Goal: Check status: Check status

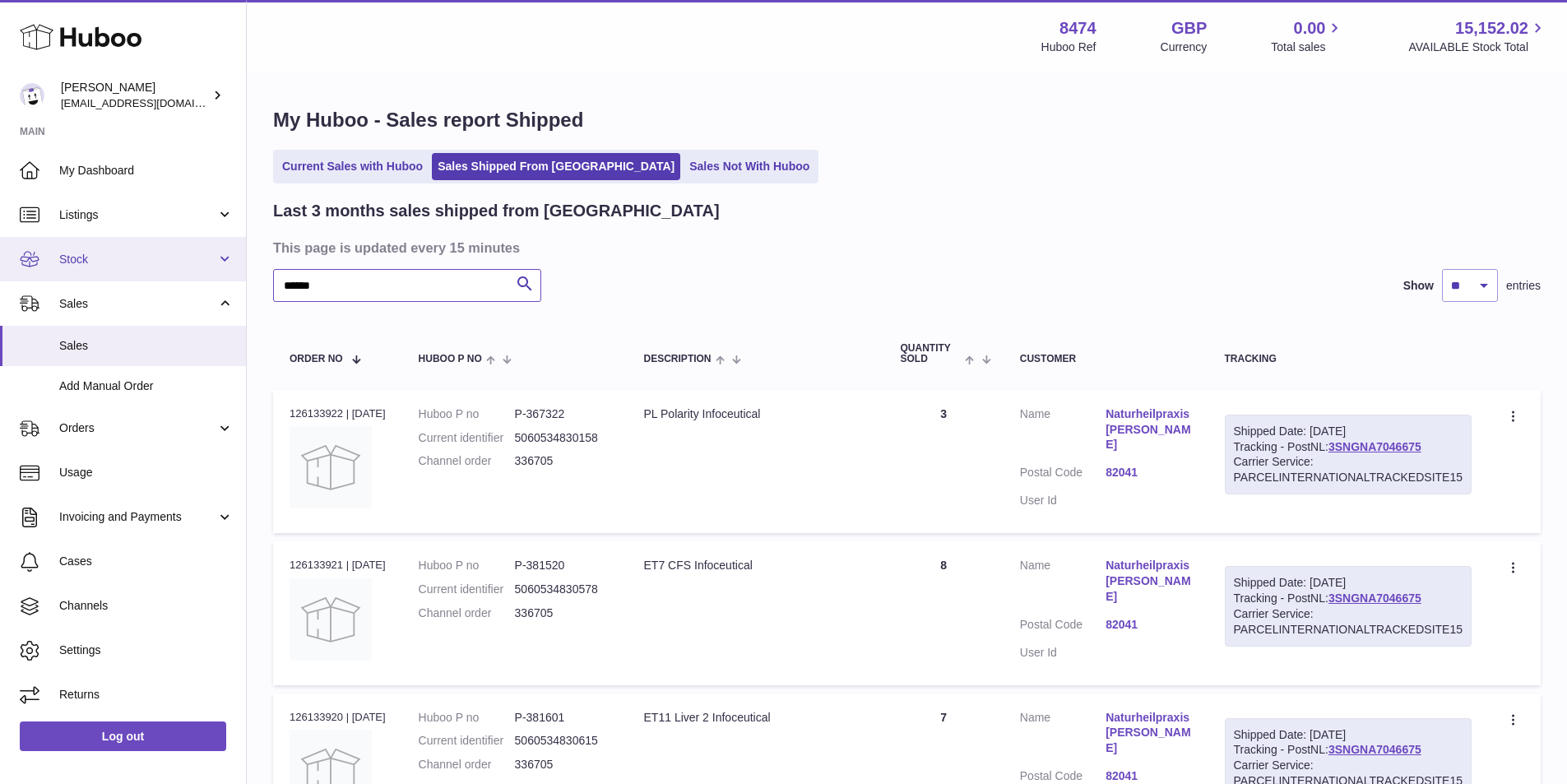
drag, startPoint x: 361, startPoint y: 278, endPoint x: 157, endPoint y: 269, distance: 204.2
paste input "text"
type input "******"
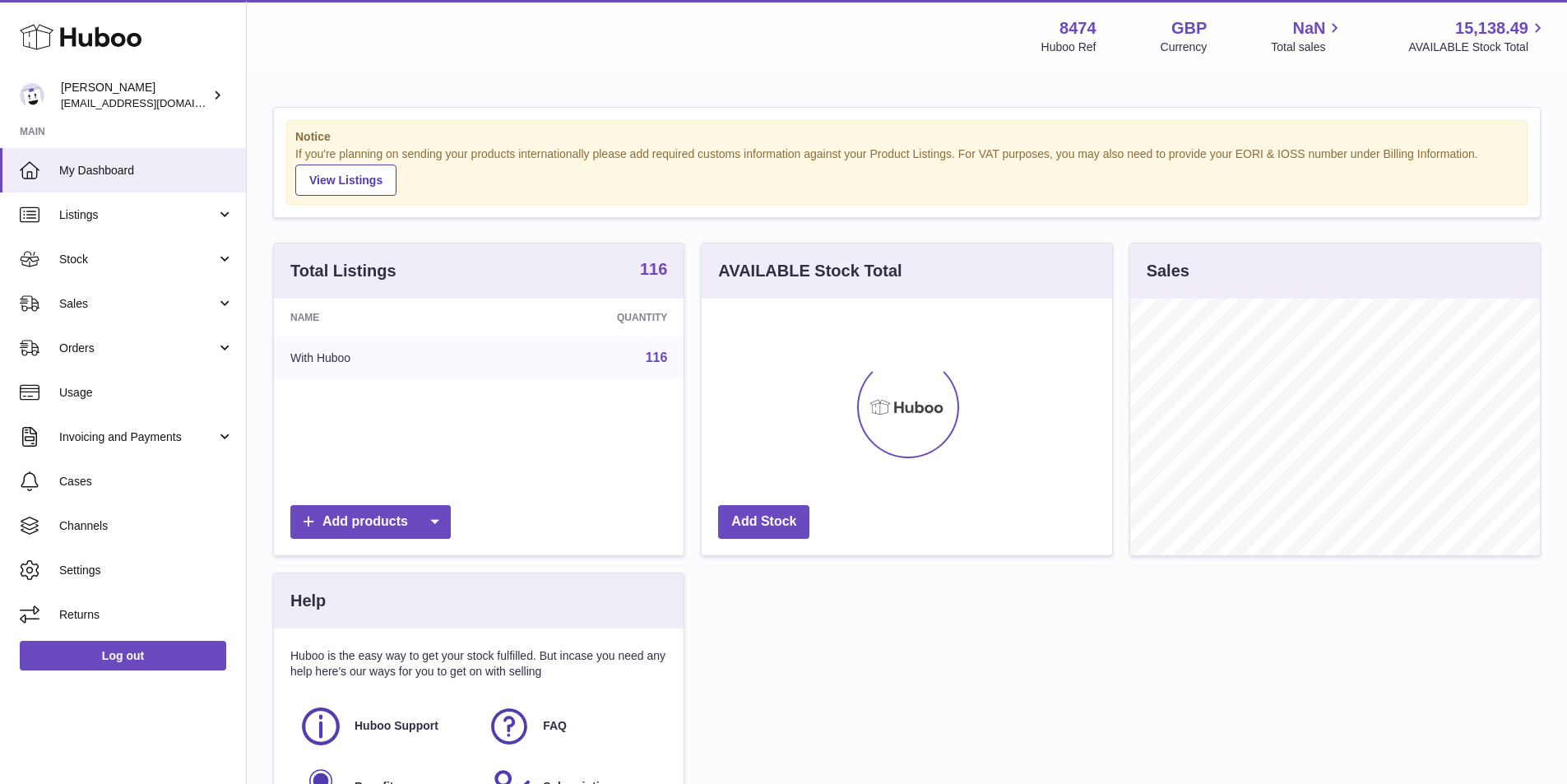
scroll to position [257, 411]
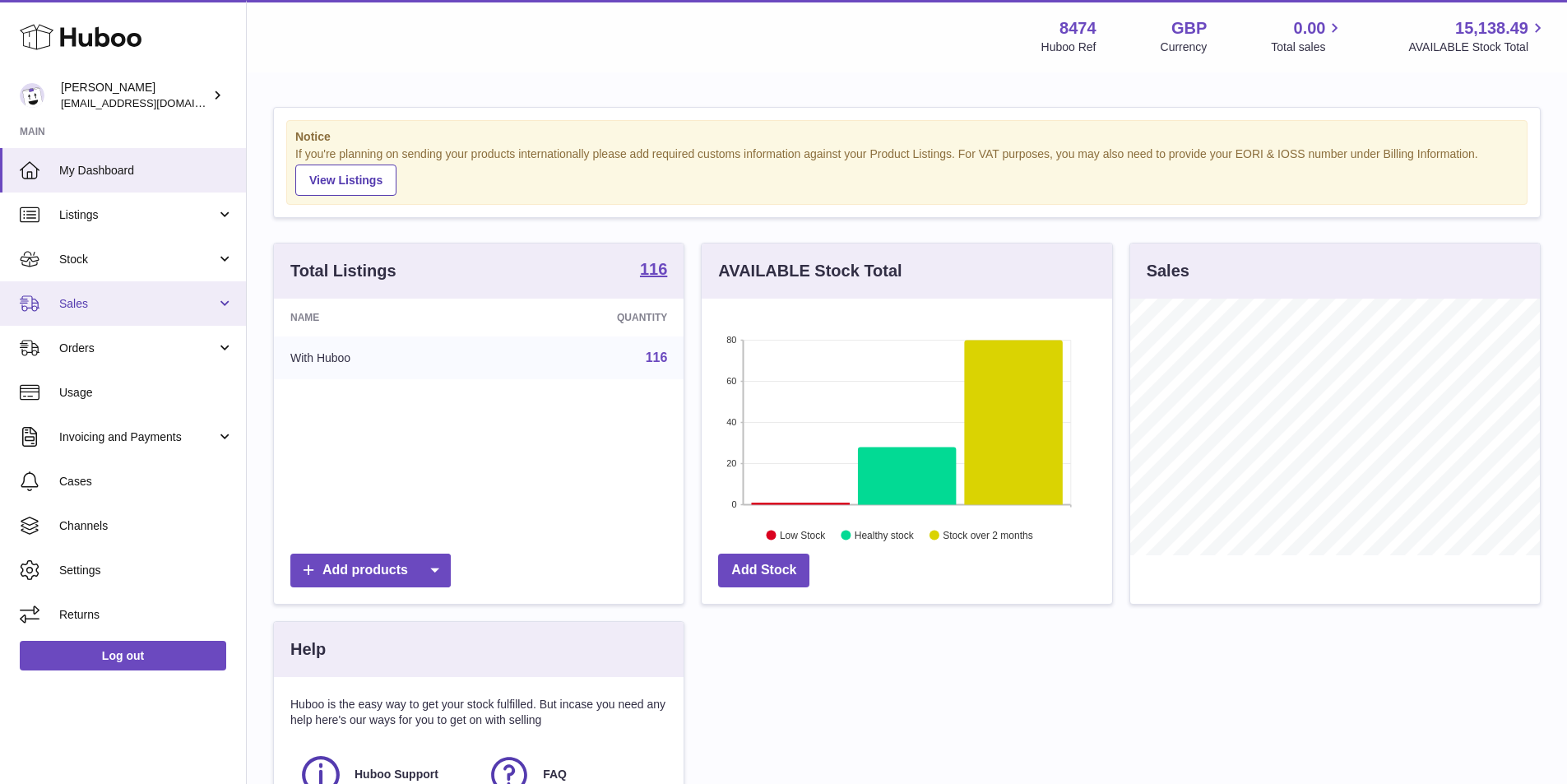
click at [90, 304] on span "Sales" at bounding box center [138, 304] width 157 height 16
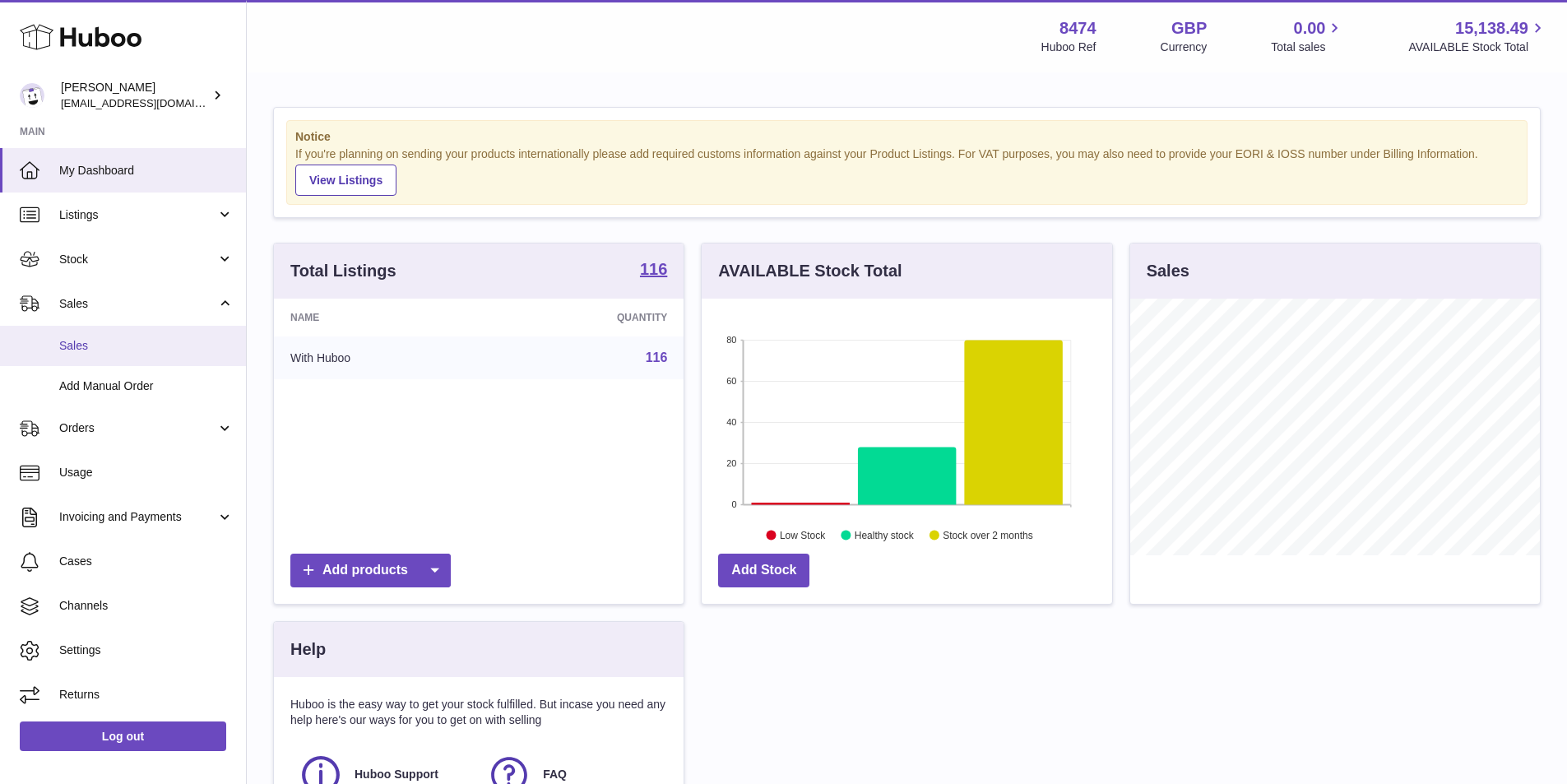
click at [84, 343] on span "Sales" at bounding box center [146, 345] width 174 height 16
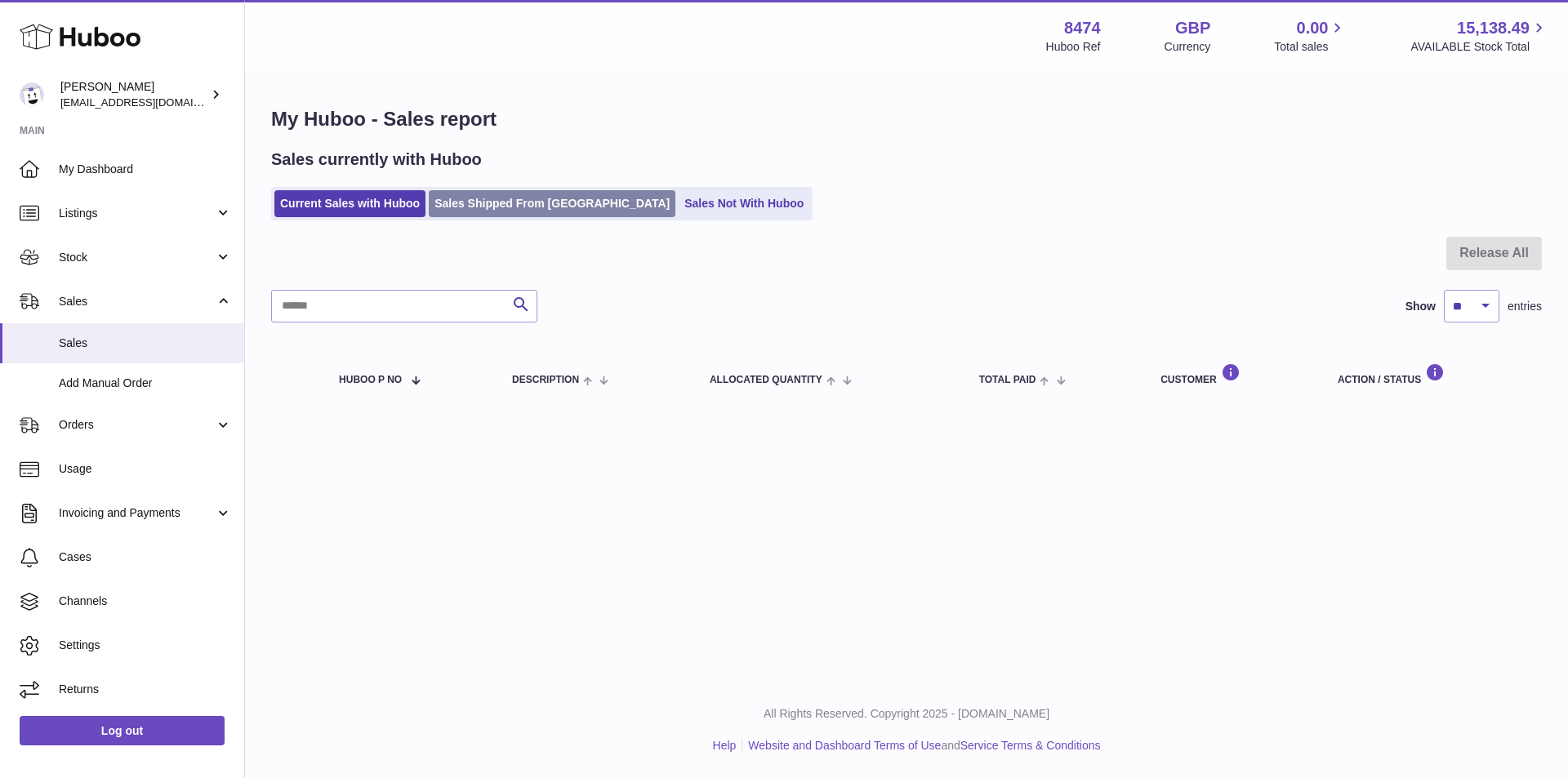
click at [510, 201] on link "Sales Shipped From [GEOGRAPHIC_DATA]" at bounding box center [552, 203] width 247 height 27
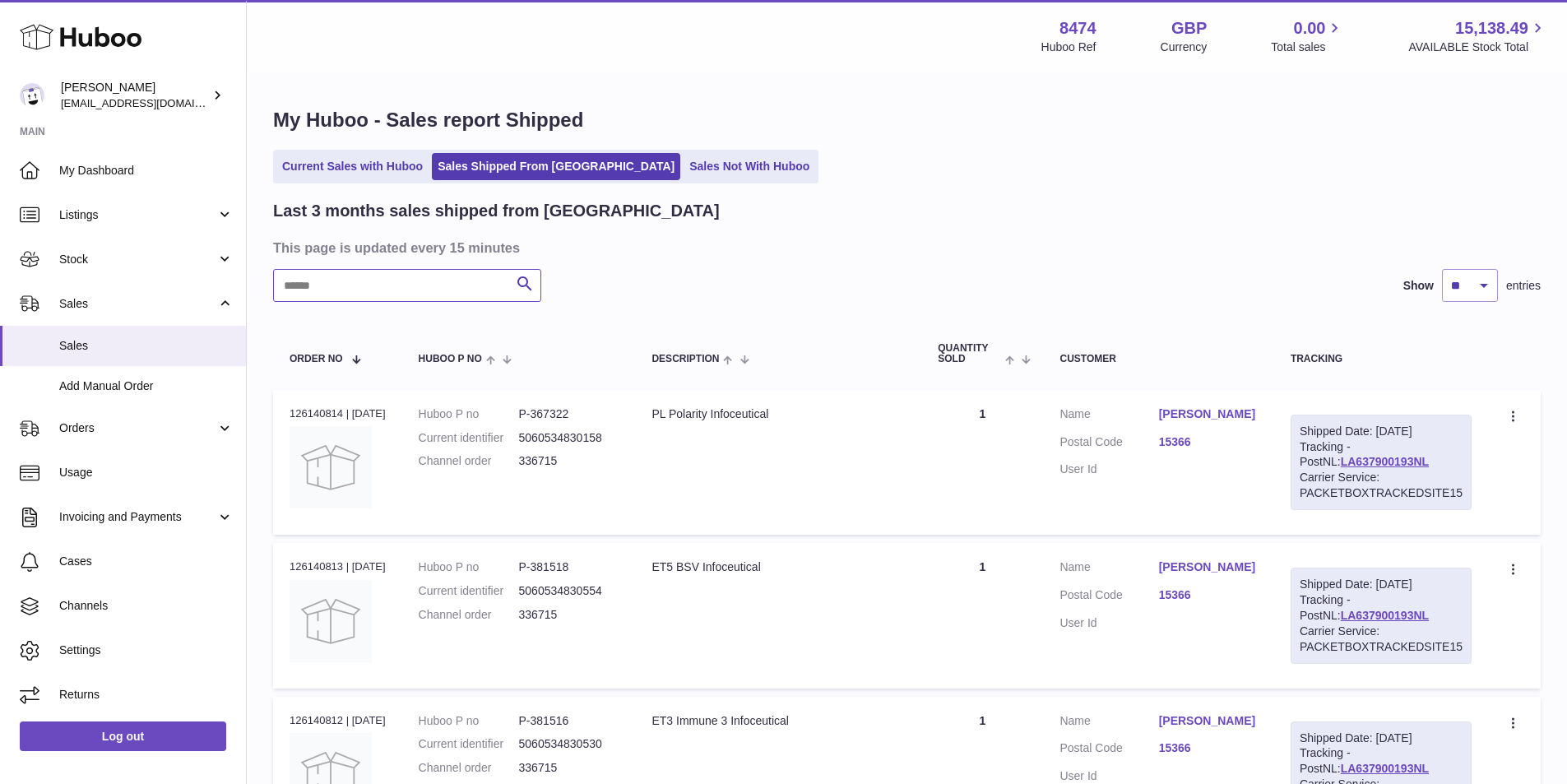
click at [467, 285] on input "text" at bounding box center [407, 285] width 268 height 33
paste input "******"
type input "******"
click at [1342, 458] on link "LA800021197NL" at bounding box center [1385, 461] width 88 height 13
click at [123, 378] on span "Add Manual Order" at bounding box center [146, 385] width 174 height 16
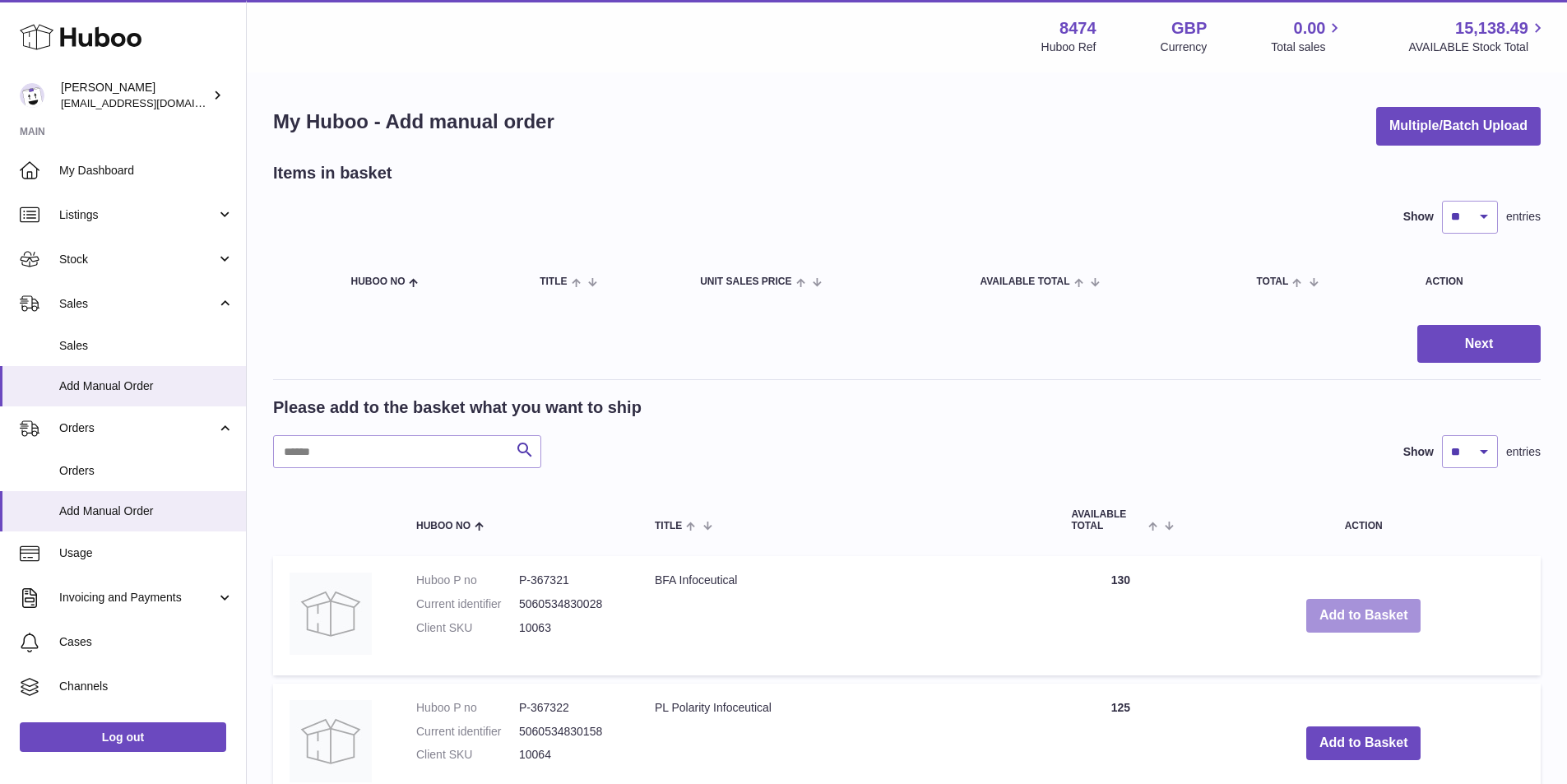
click at [1383, 613] on button "Add to Basket" at bounding box center [1364, 615] width 116 height 34
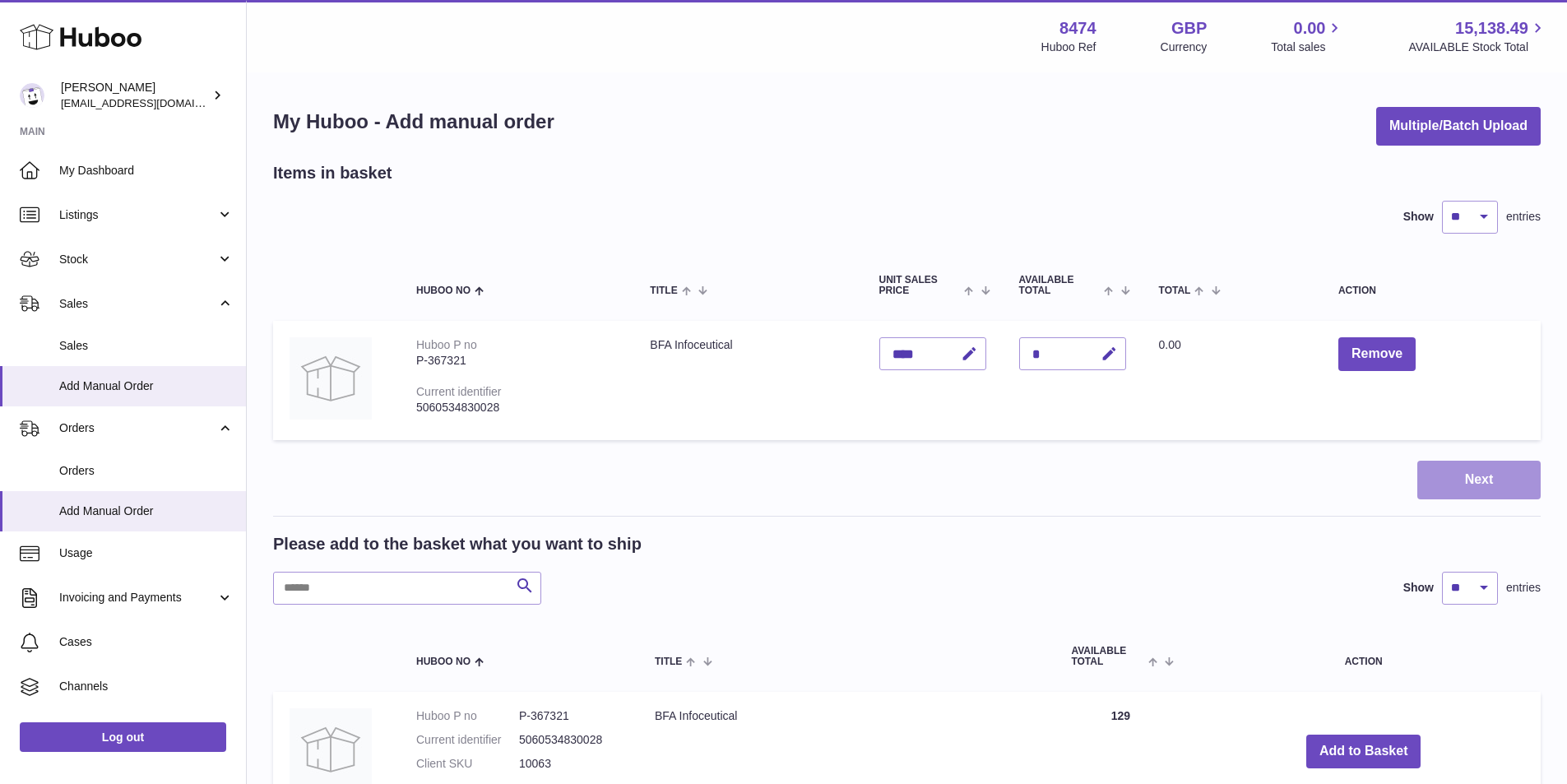
click at [1467, 474] on button "Next" at bounding box center [1479, 480] width 123 height 39
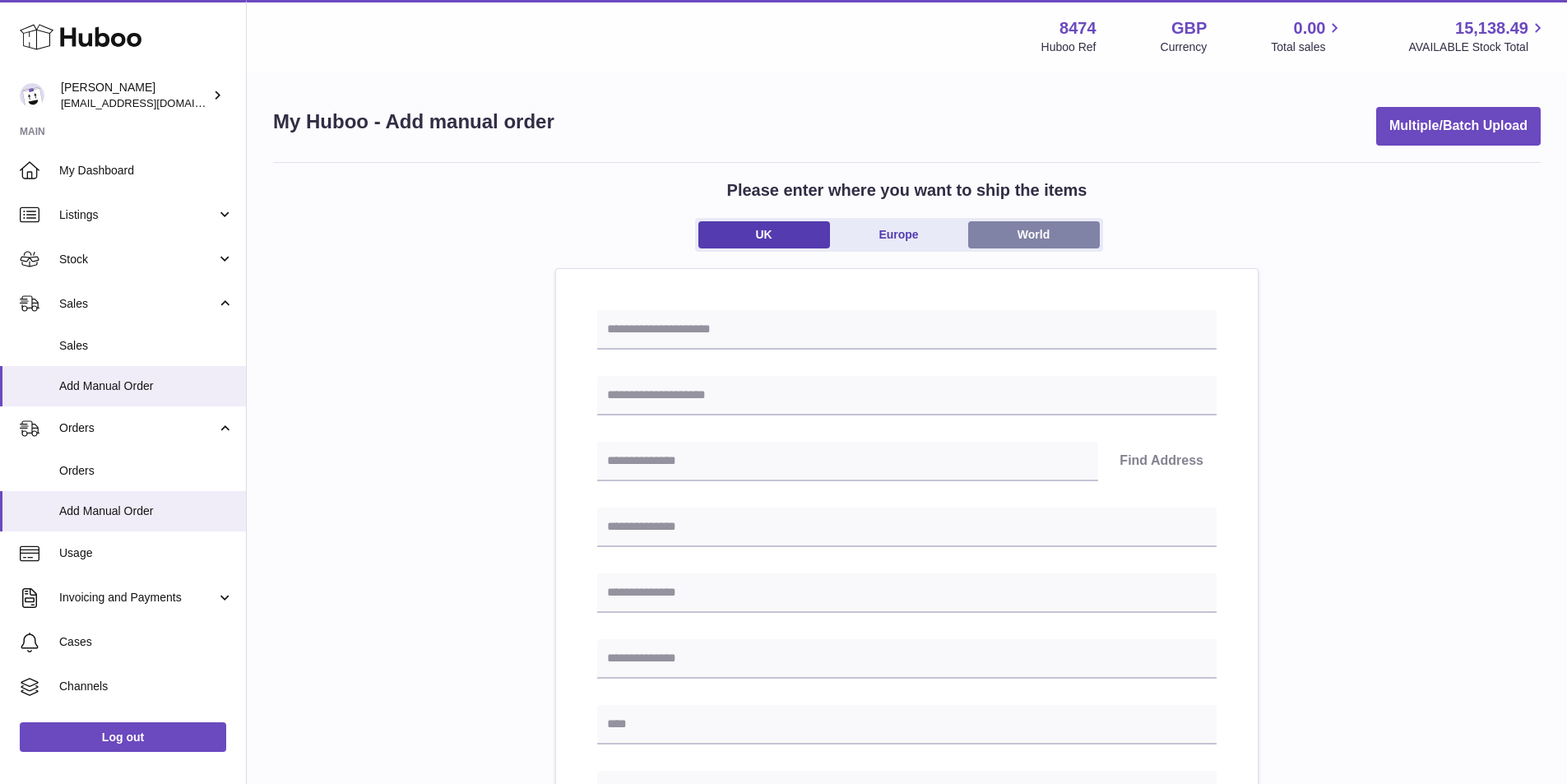
click at [1015, 235] on link "World" at bounding box center [1033, 235] width 131 height 27
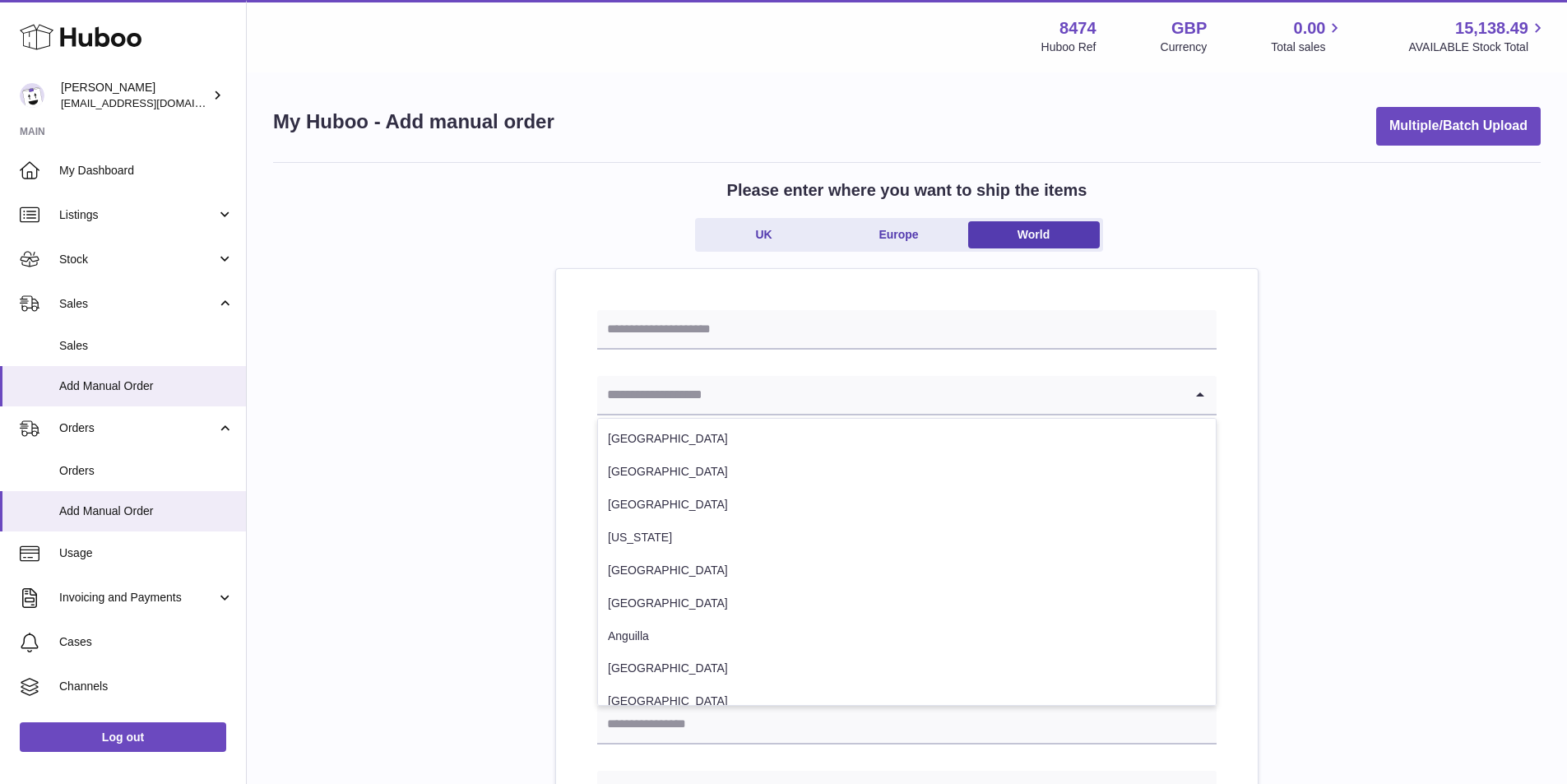
click at [1199, 391] on icon "Search for option" at bounding box center [1200, 395] width 33 height 38
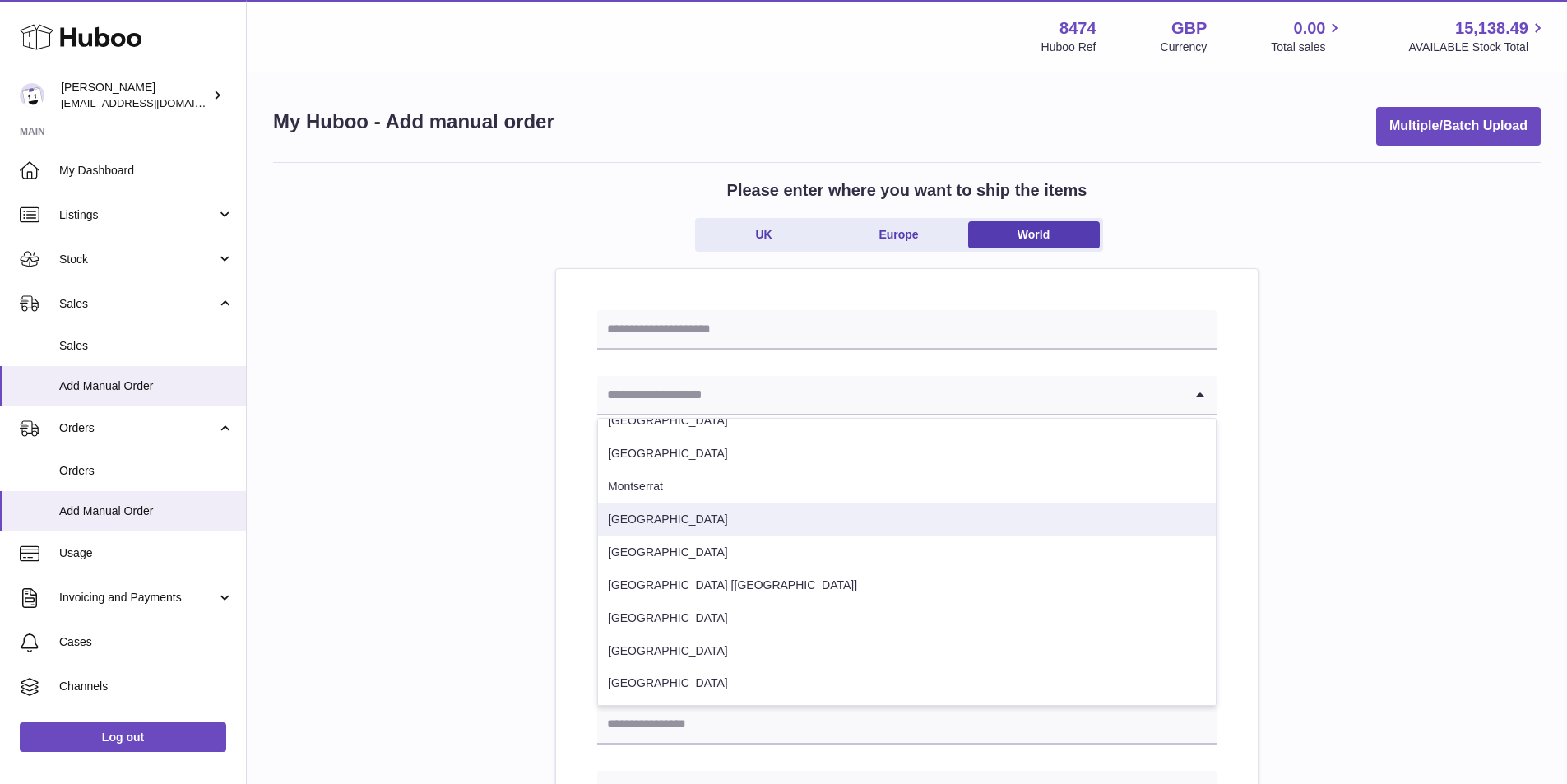
scroll to position [4112, 0]
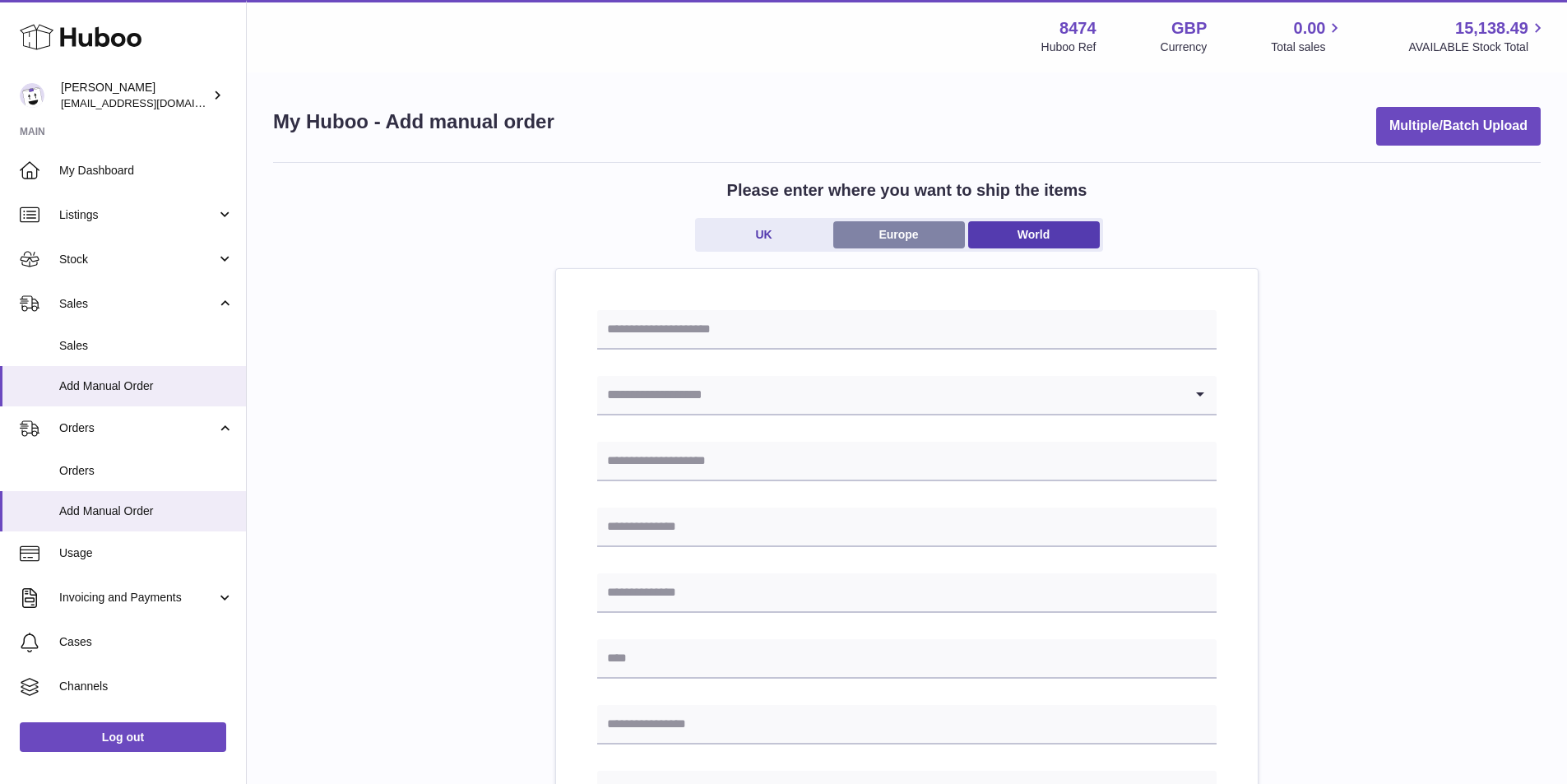
click at [919, 228] on link "Europe" at bounding box center [899, 235] width 131 height 27
click at [1203, 396] on icon "Search for option" at bounding box center [1200, 395] width 33 height 38
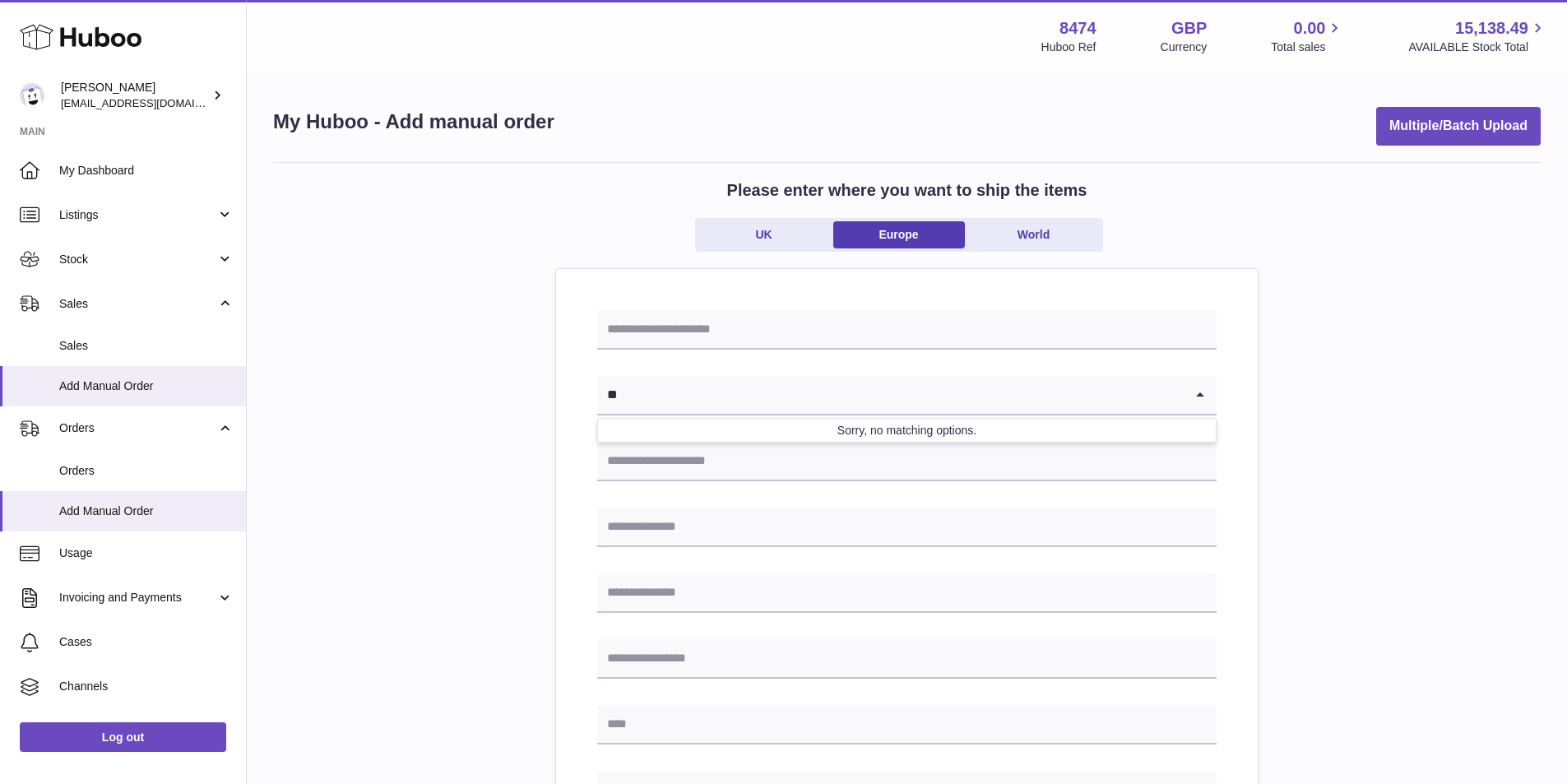
type input "*"
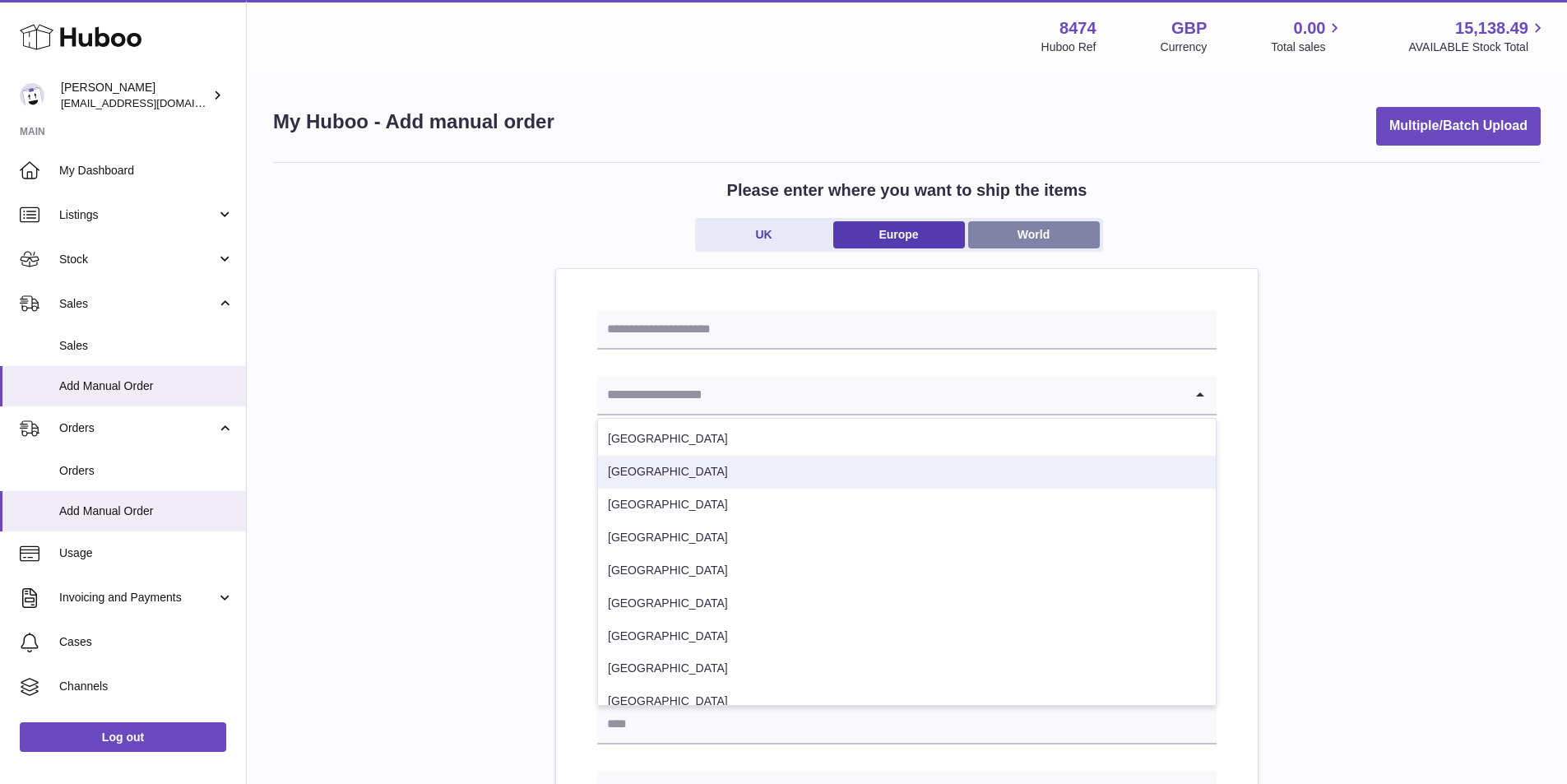
click at [1056, 233] on link "World" at bounding box center [1033, 235] width 131 height 27
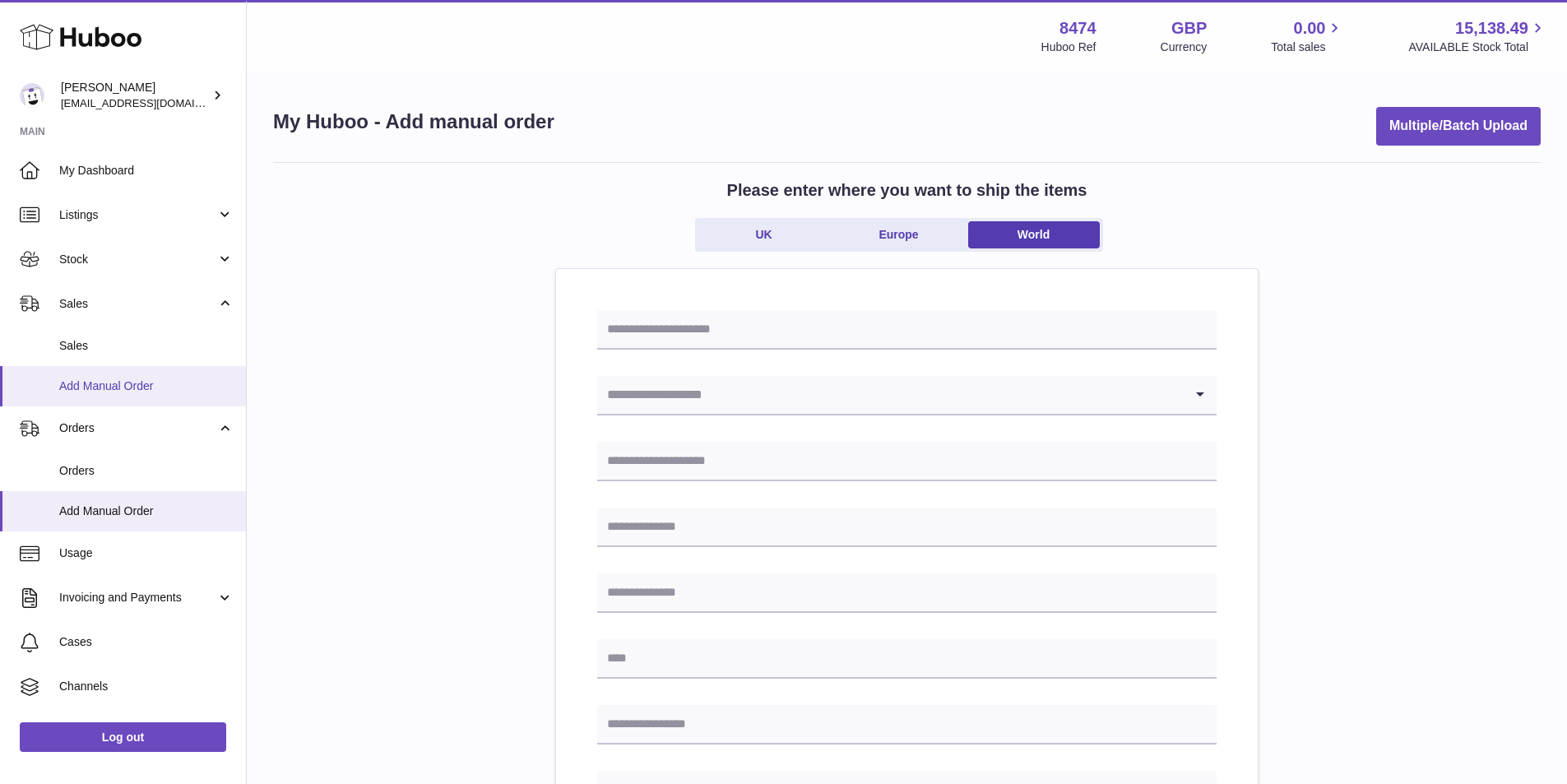
click at [73, 380] on span "Add Manual Order" at bounding box center [146, 385] width 174 height 16
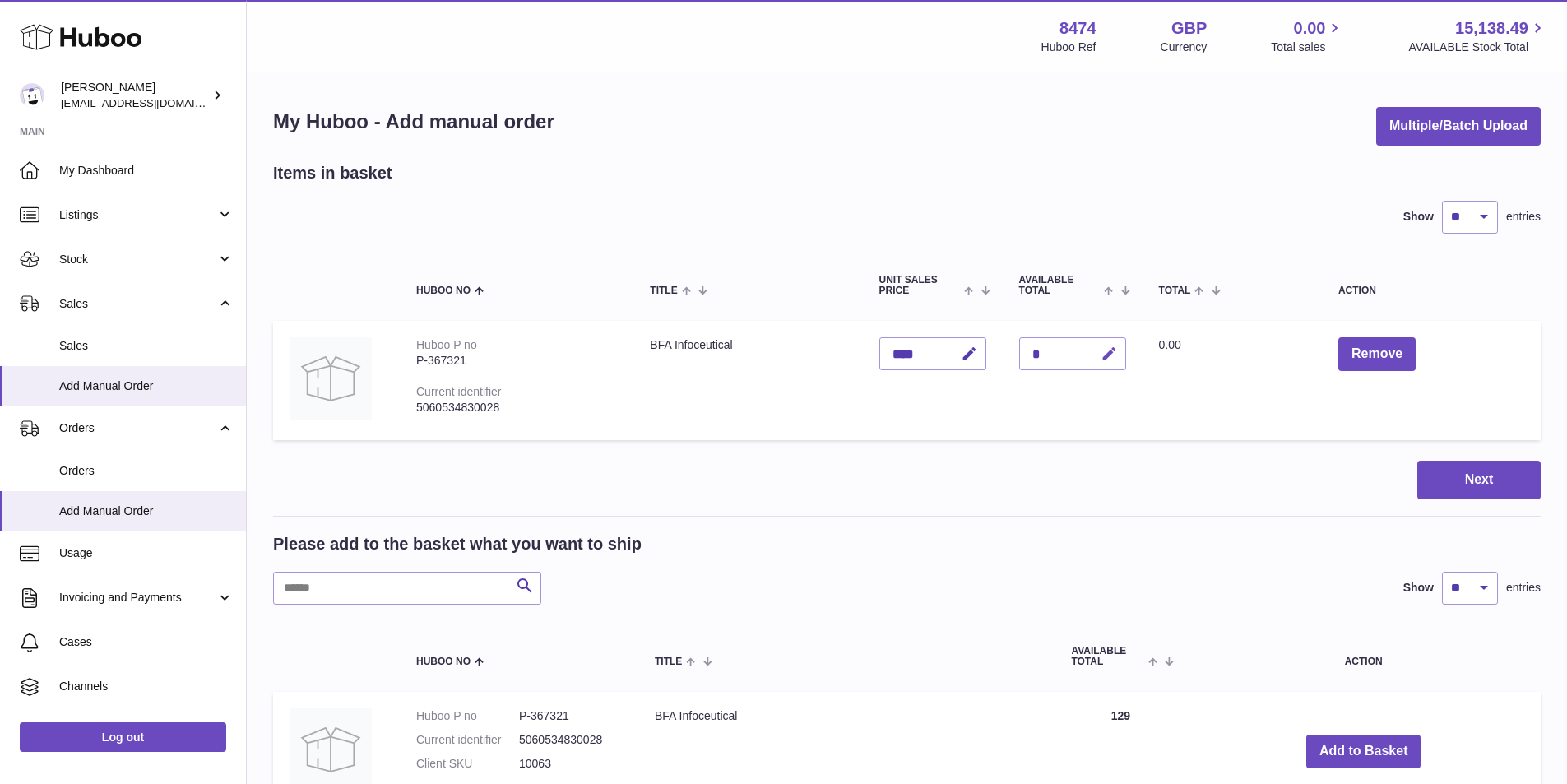
click at [1108, 349] on icon "button" at bounding box center [1110, 354] width 18 height 18
click at [1386, 344] on button "Remove" at bounding box center [1377, 354] width 77 height 34
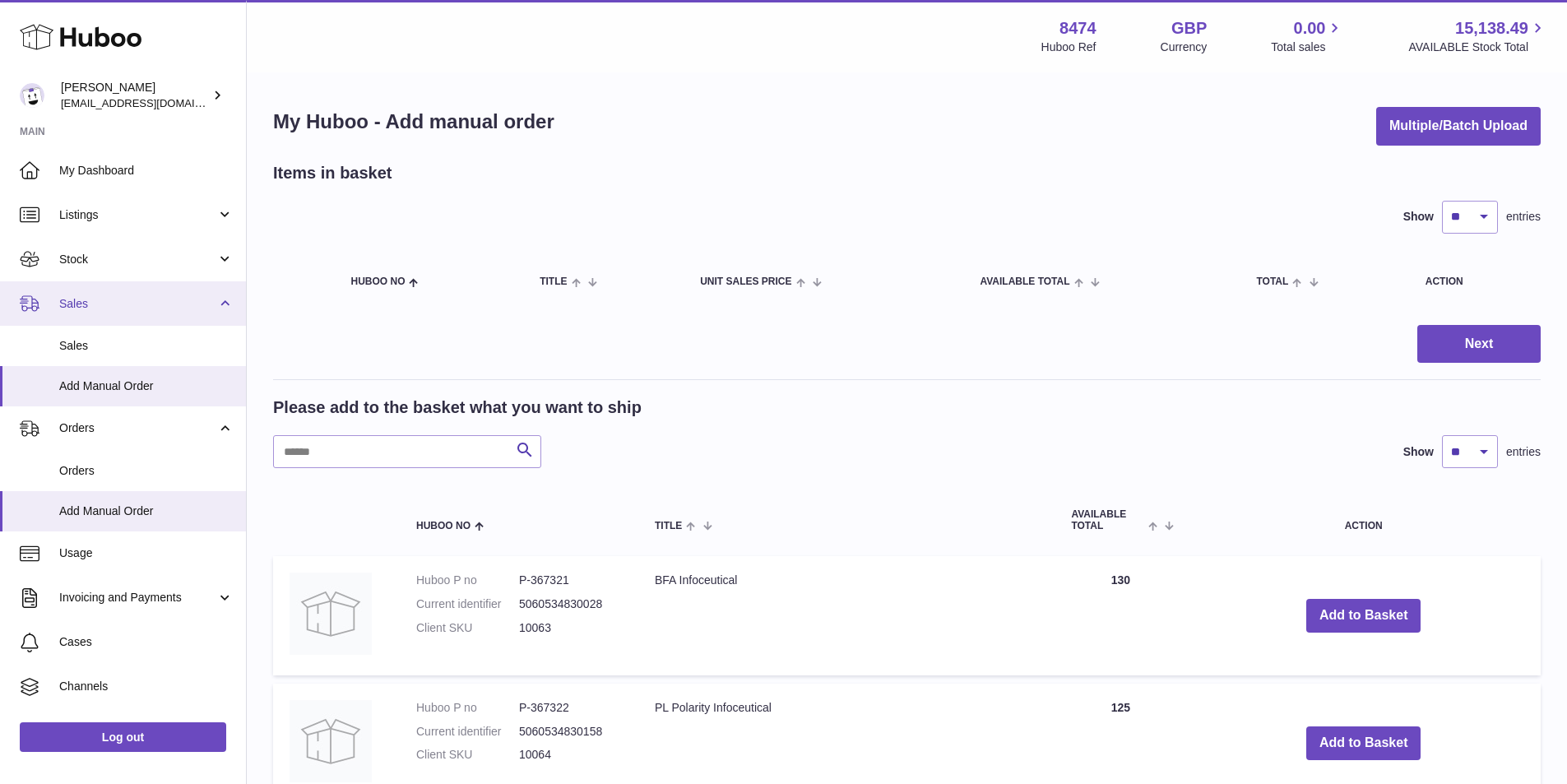
click at [115, 302] on span "Sales" at bounding box center [138, 304] width 157 height 16
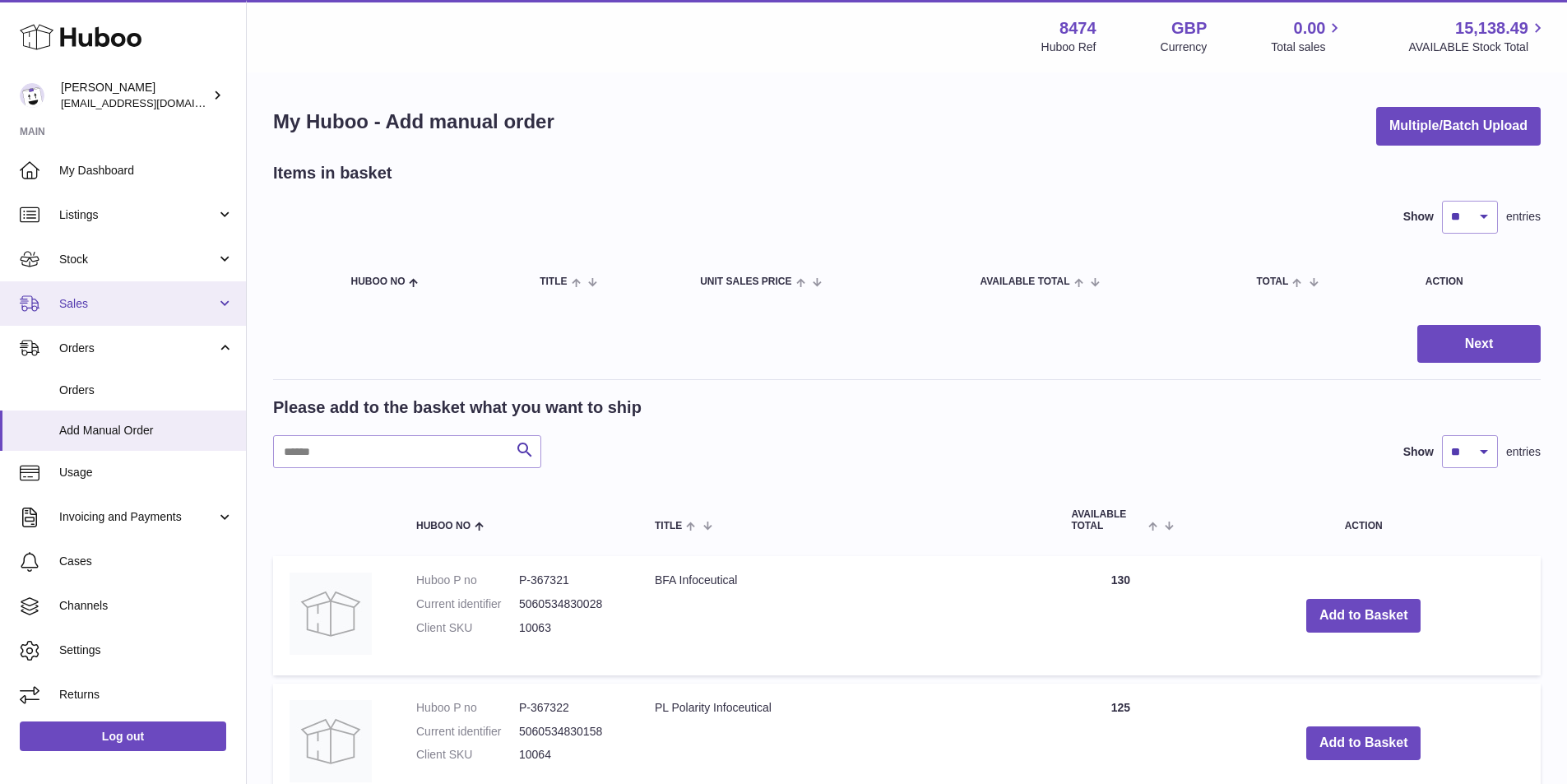
click at [151, 307] on span "Sales" at bounding box center [138, 304] width 157 height 16
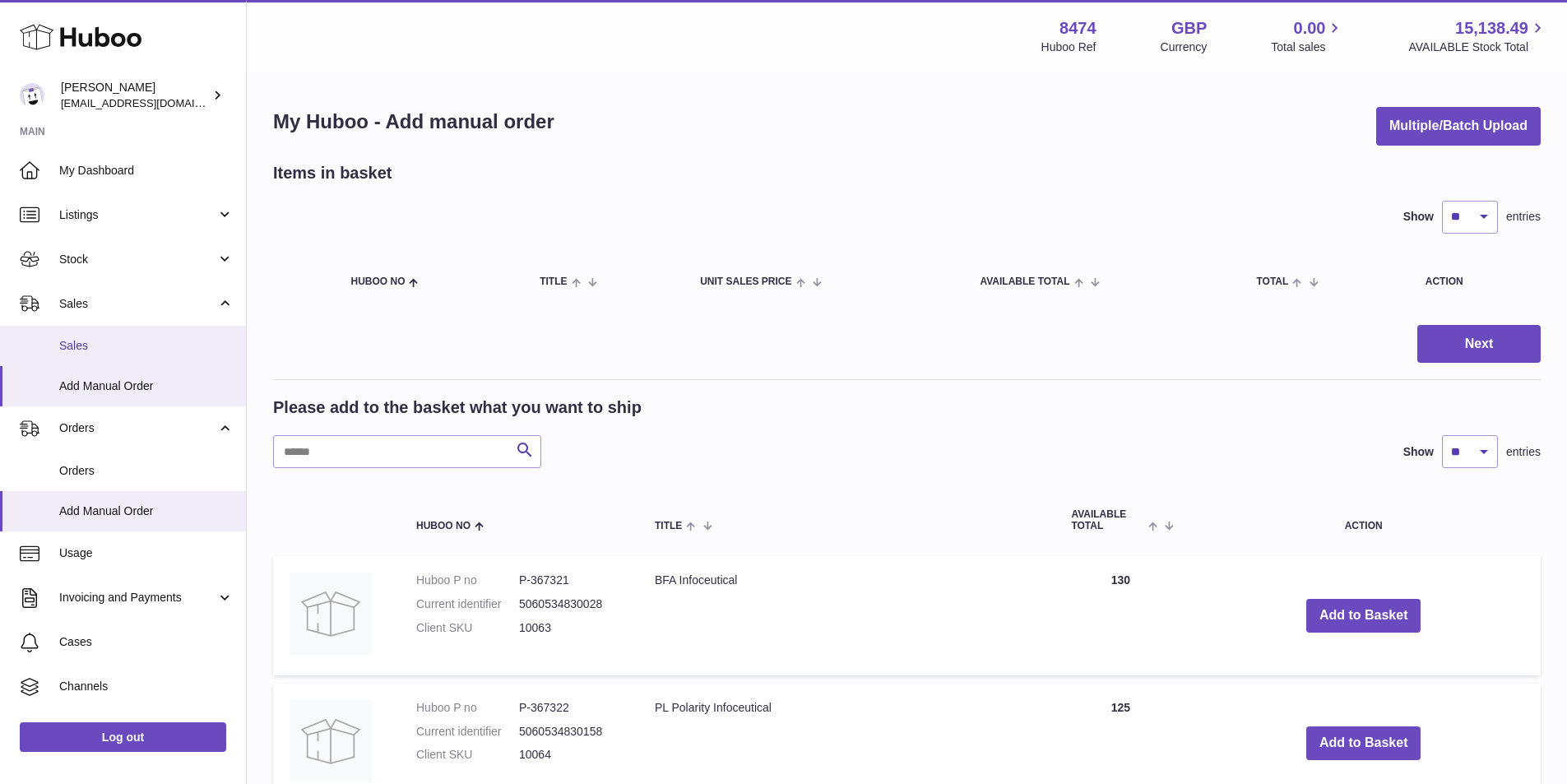
click at [135, 347] on span "Sales" at bounding box center [146, 345] width 174 height 16
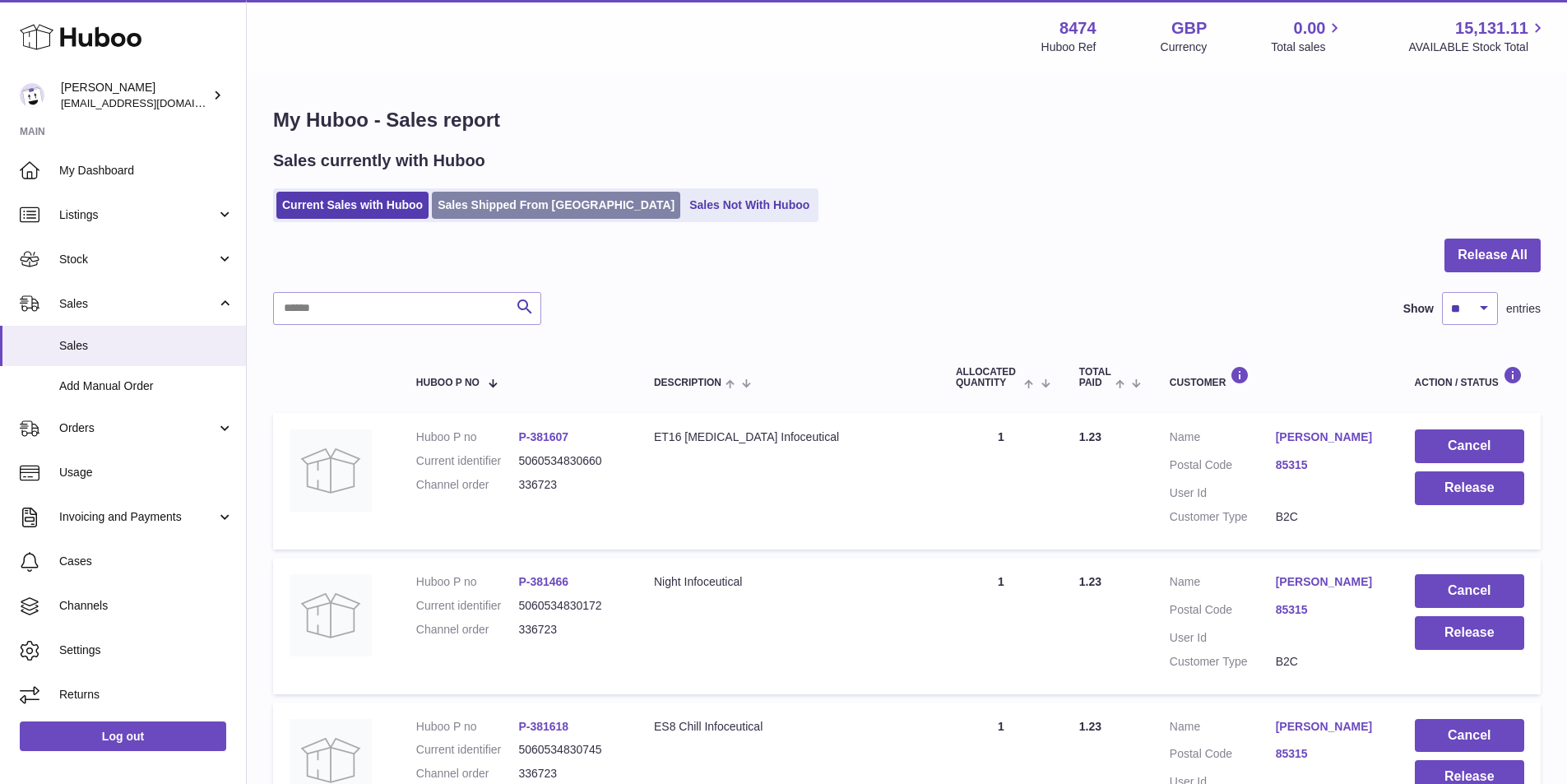
click at [525, 213] on link "Sales Shipped From [GEOGRAPHIC_DATA]" at bounding box center [556, 205] width 249 height 27
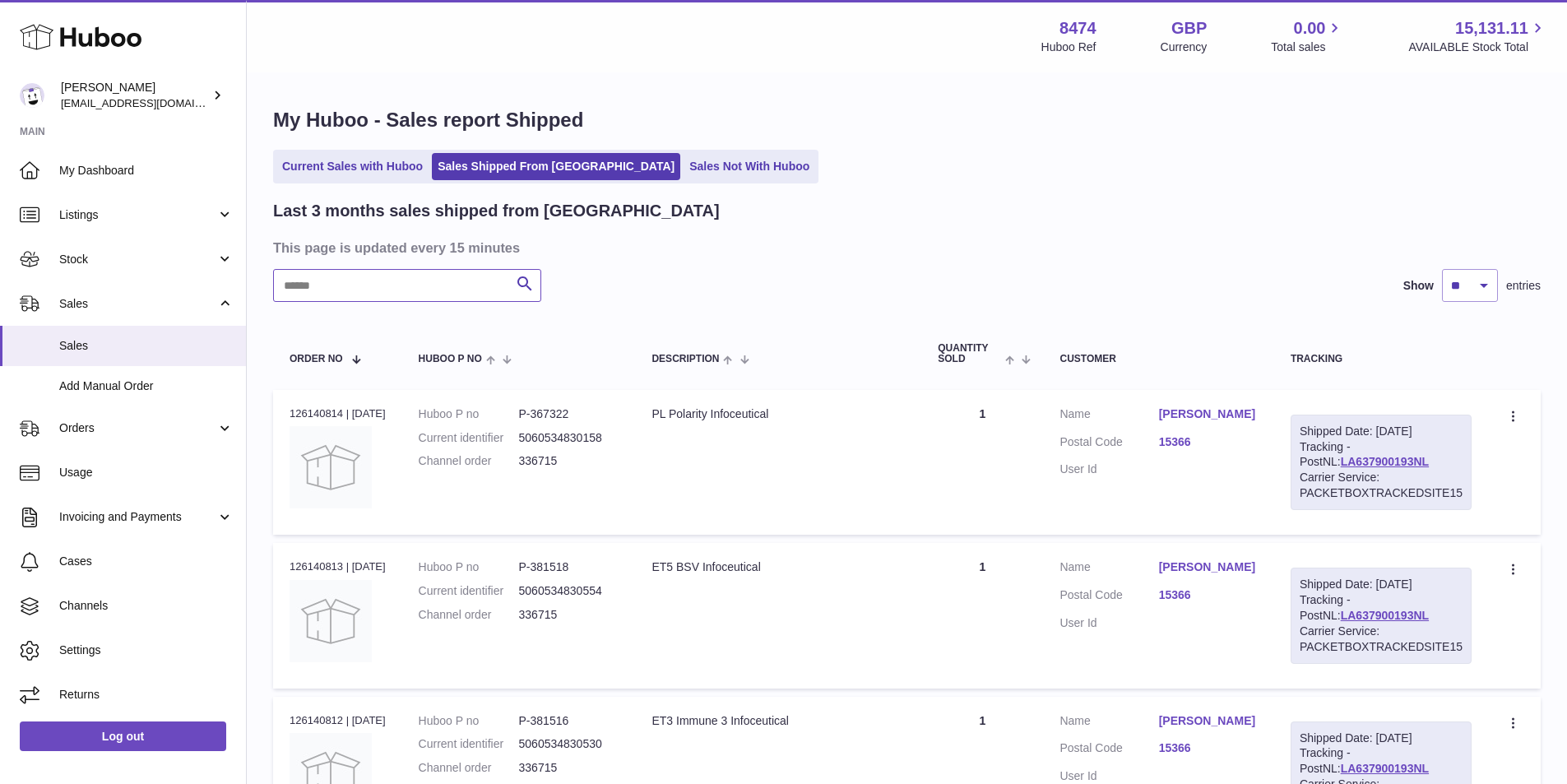
click at [478, 285] on input "text" at bounding box center [407, 285] width 268 height 33
paste input "******"
type input "******"
click at [1354, 457] on link "LA800021197NL" at bounding box center [1385, 461] width 88 height 13
click at [126, 733] on link "Log out" at bounding box center [123, 737] width 207 height 30
